Goal: Check status: Check status

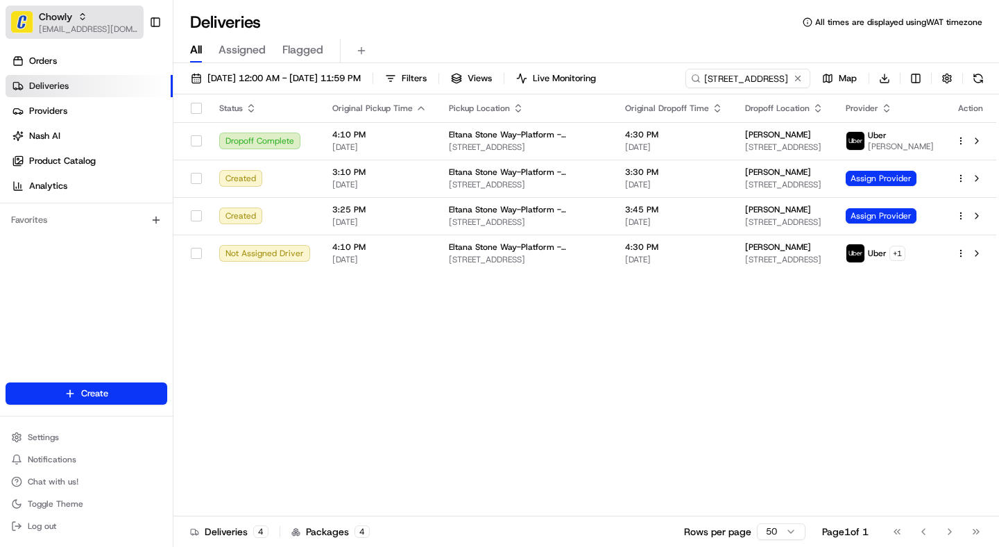
click at [75, 17] on div "Chowly" at bounding box center [88, 17] width 99 height 14
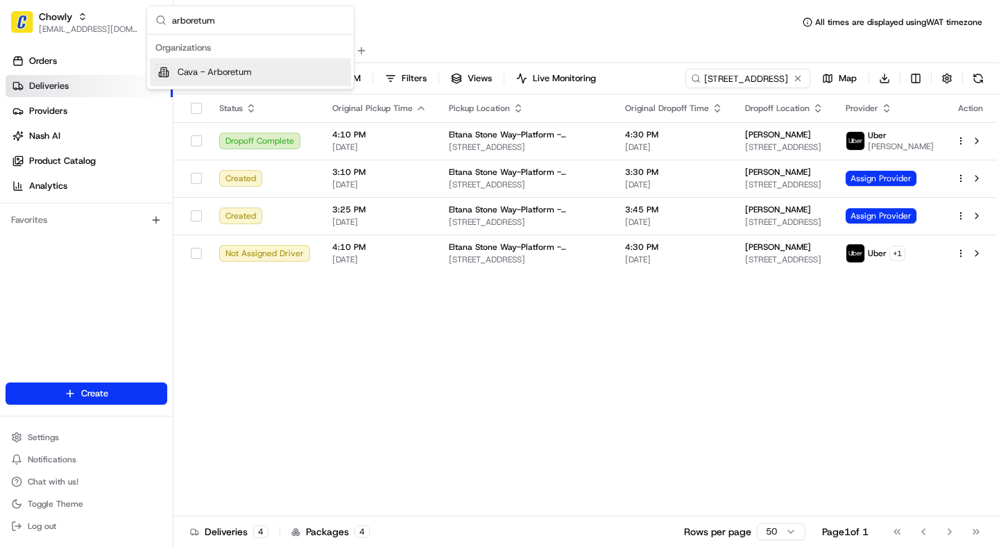
type input "arboretum"
click at [205, 71] on span "Cava - Arboretum" at bounding box center [215, 72] width 74 height 12
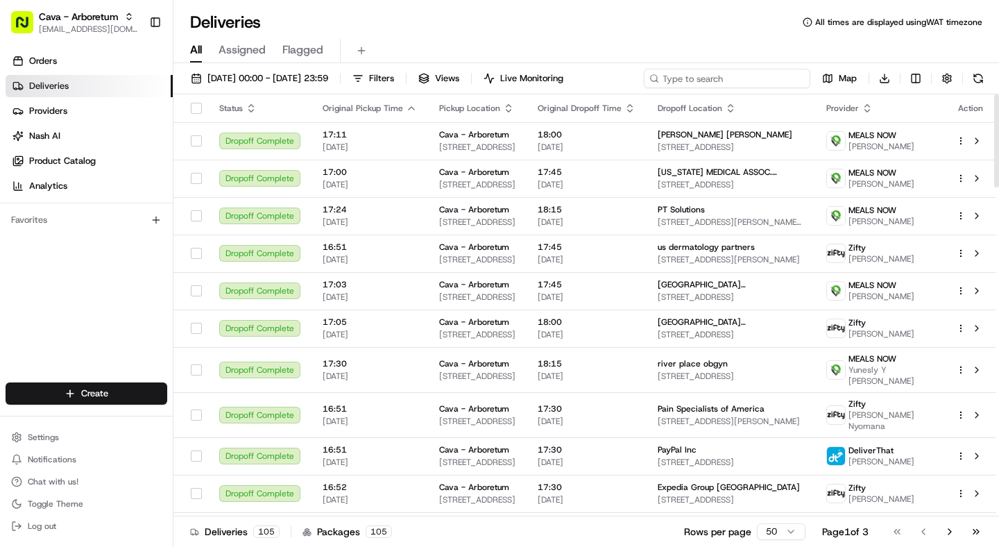
click at [717, 81] on input at bounding box center [727, 78] width 166 height 19
paste input "job_mDyBnH4zt8SvzDjjRGnrB4"
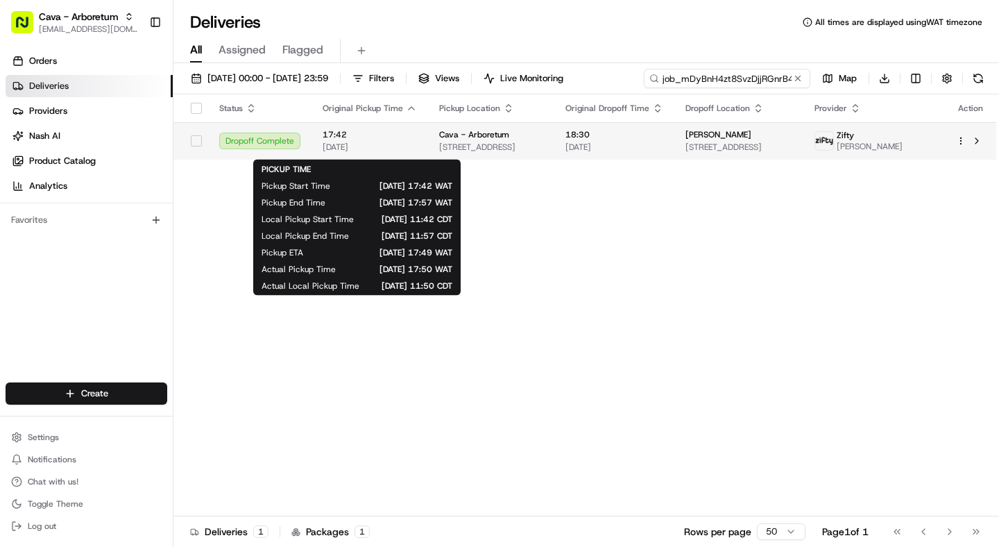
type input "job_mDyBnH4zt8SvzDjjRGnrB4"
click at [396, 140] on span "17:42" at bounding box center [370, 134] width 94 height 11
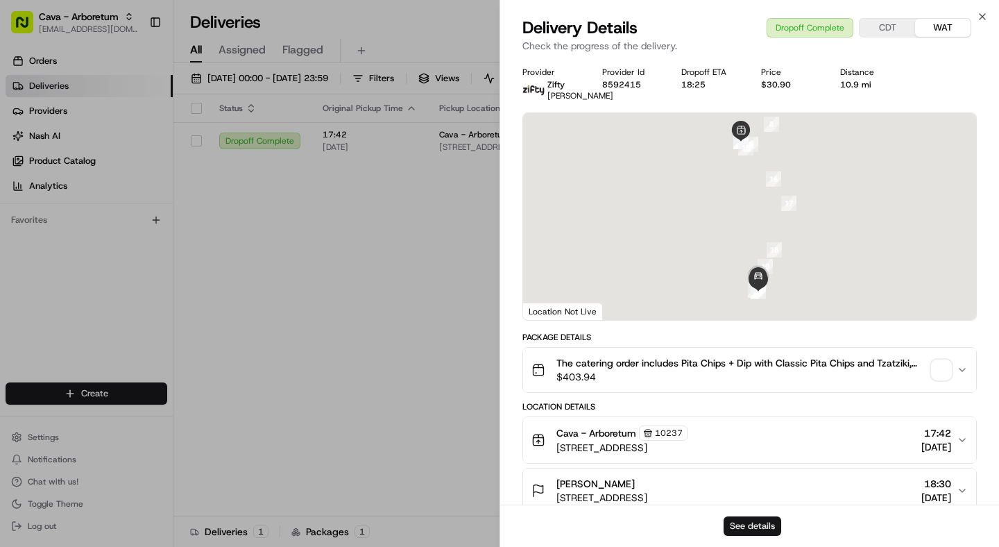
click at [749, 526] on button "See details" at bounding box center [753, 525] width 58 height 19
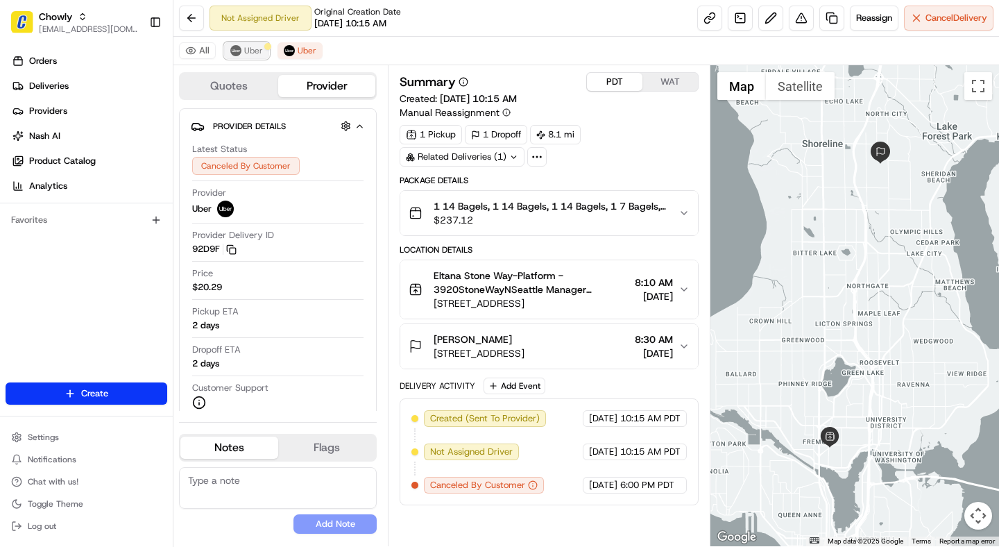
click at [255, 51] on span "Uber" at bounding box center [253, 50] width 19 height 11
